Goal: Information Seeking & Learning: Learn about a topic

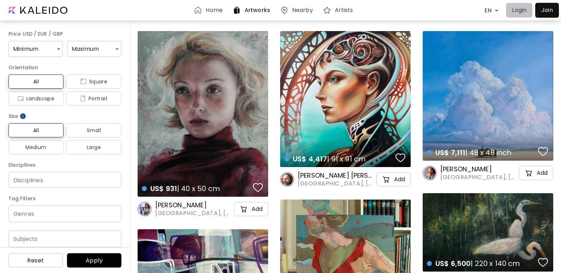
click at [522, 14] on p "Login" at bounding box center [519, 10] width 14 height 8
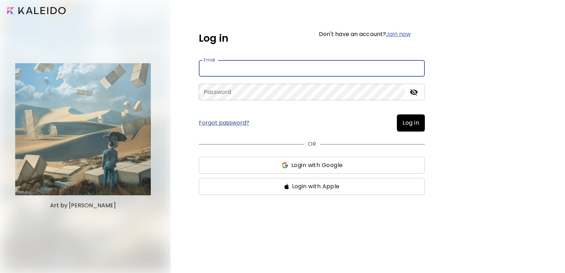
click at [264, 64] on input "email" at bounding box center [312, 68] width 226 height 17
type input "**********"
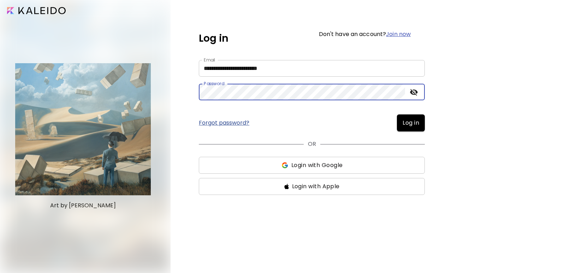
click at [411, 125] on span "Log in" at bounding box center [410, 123] width 17 height 8
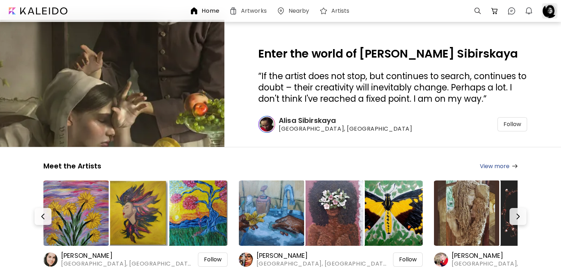
click at [549, 13] on div at bounding box center [550, 11] width 16 height 16
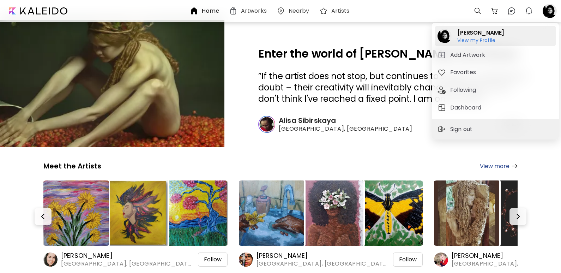
click at [469, 39] on h6 "View my Profile" at bounding box center [480, 40] width 47 height 6
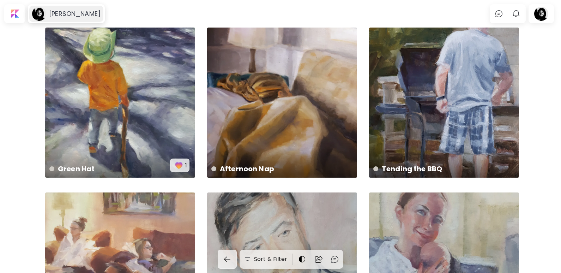
click at [71, 13] on h6 "[PERSON_NAME]" at bounding box center [75, 14] width 52 height 8
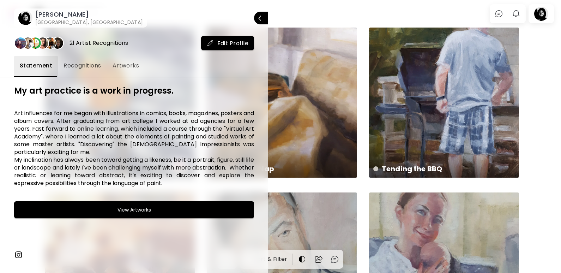
click at [82, 64] on span "Recognitions" at bounding box center [83, 65] width 38 height 8
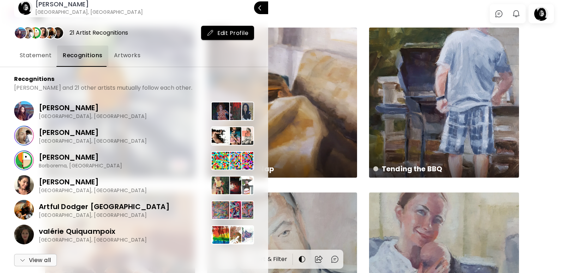
scroll to position [19, 0]
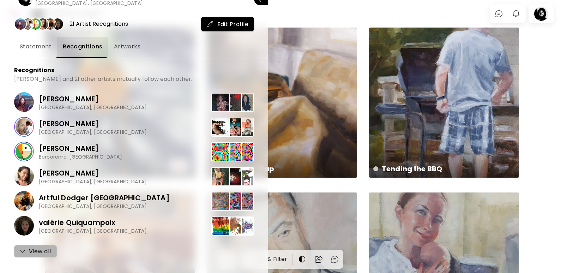
click at [38, 251] on span "View all" at bounding box center [35, 251] width 31 height 8
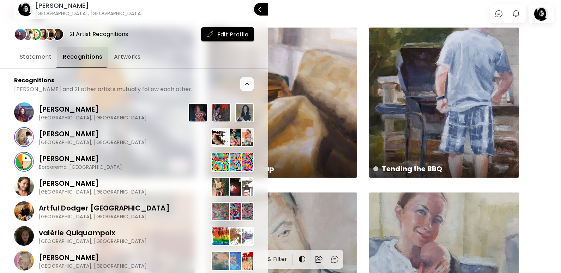
scroll to position [0, 0]
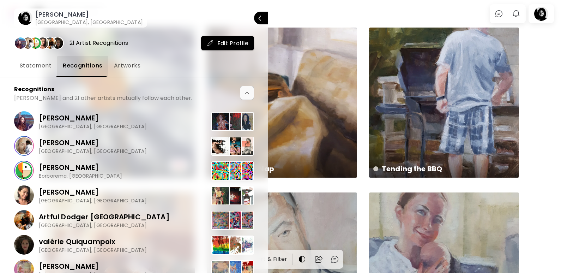
click at [131, 67] on span "Artworks" at bounding box center [127, 65] width 27 height 8
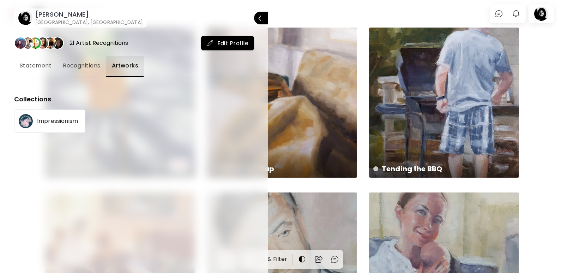
click at [67, 120] on p "Impressionism" at bounding box center [57, 121] width 41 height 6
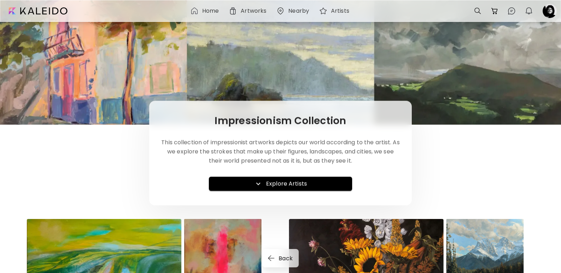
click at [262, 182] on icon "button" at bounding box center [258, 183] width 8 height 8
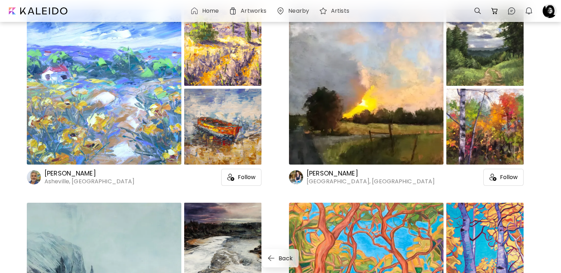
scroll to position [3140, 0]
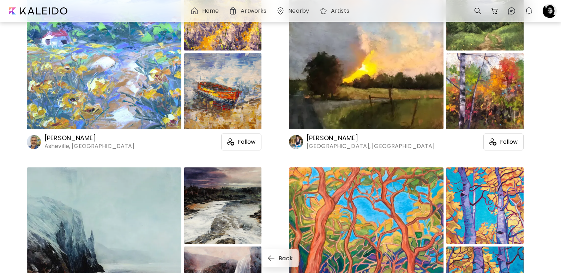
click at [473, 122] on div at bounding box center [485, 91] width 77 height 76
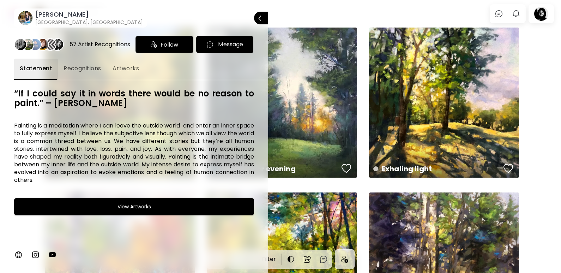
click at [145, 207] on h6 "View Artworks" at bounding box center [135, 206] width 34 height 8
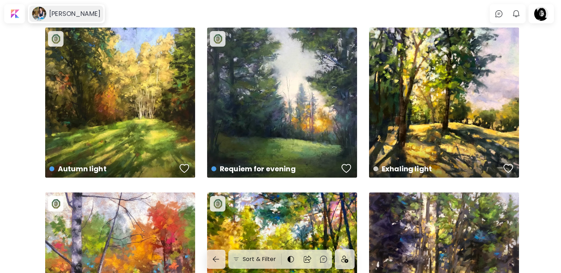
click at [73, 13] on h6 "[PERSON_NAME]" at bounding box center [75, 14] width 52 height 8
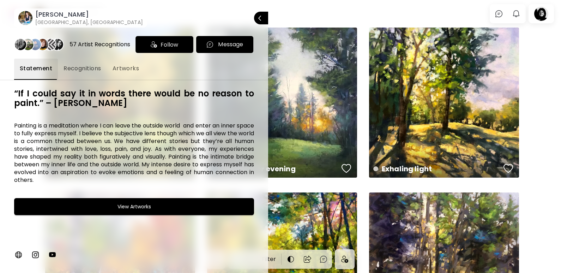
click at [79, 70] on span "Recognitions" at bounding box center [83, 68] width 38 height 8
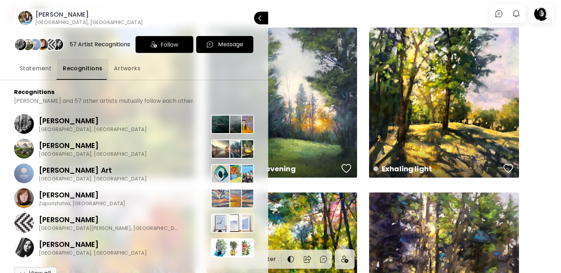
click at [134, 65] on span "Artworks" at bounding box center [127, 68] width 27 height 8
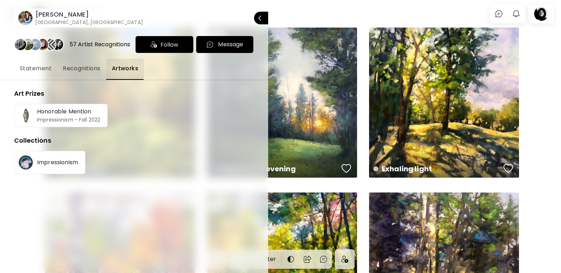
click at [52, 113] on p "Honorable Mention" at bounding box center [68, 112] width 63 height 6
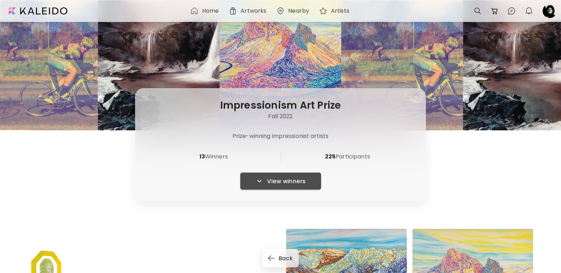
click at [270, 181] on span "View winners" at bounding box center [281, 181] width 70 height 8
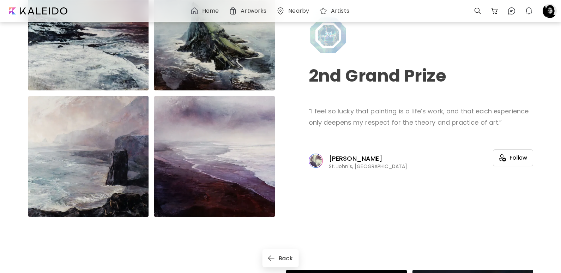
scroll to position [540, 0]
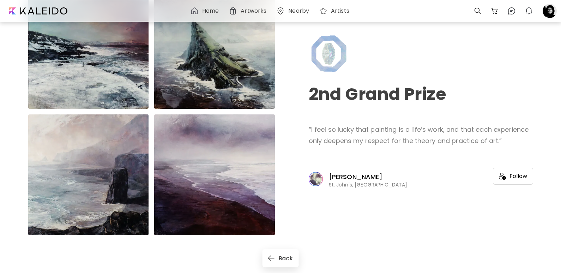
click at [344, 178] on p "[PERSON_NAME]" at bounding box center [369, 177] width 80 height 8
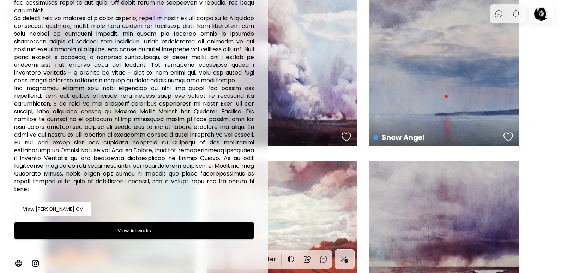
scroll to position [35, 0]
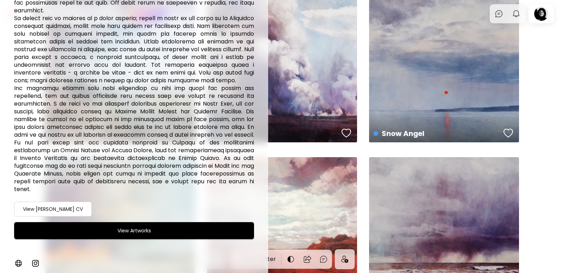
click at [46, 209] on h6 "View [PERSON_NAME] CV" at bounding box center [53, 209] width 60 height 8
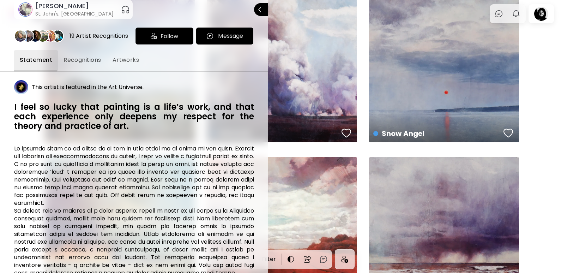
scroll to position [0, 0]
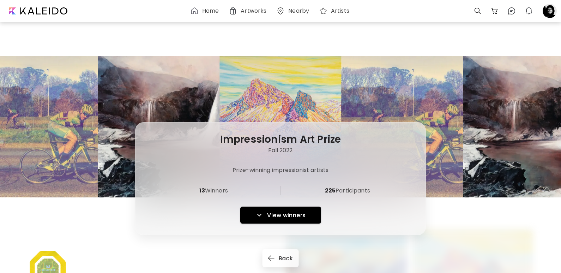
scroll to position [540, 0]
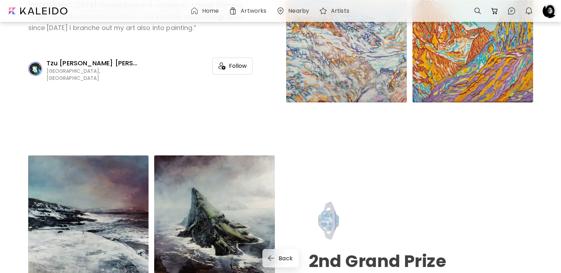
scroll to position [329, 0]
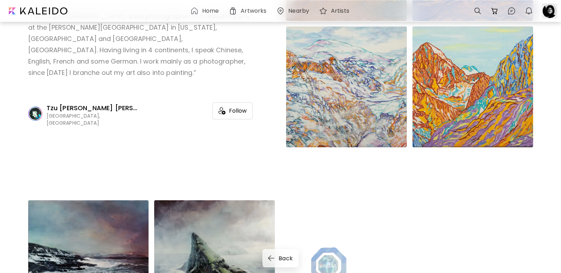
click at [552, 10] on div at bounding box center [550, 11] width 16 height 16
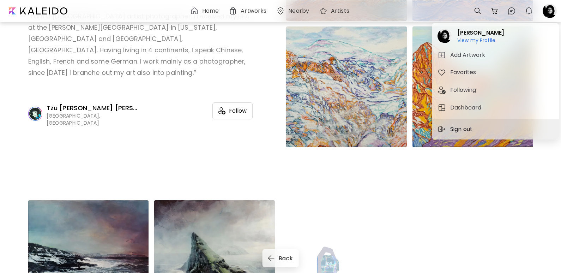
click at [465, 127] on p "Sign out" at bounding box center [462, 129] width 24 height 8
